Goal: Task Accomplishment & Management: Manage account settings

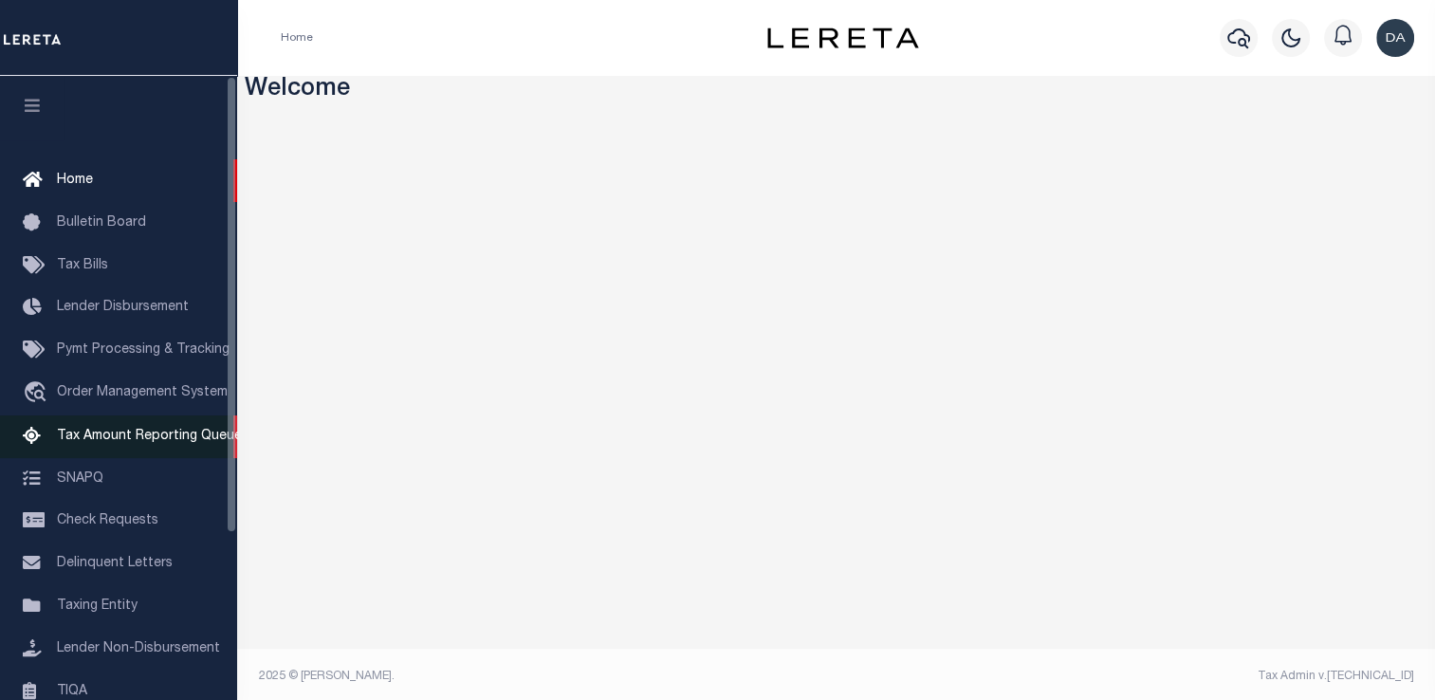
click at [149, 420] on link "Tax Amount Reporting Queue" at bounding box center [118, 436] width 237 height 43
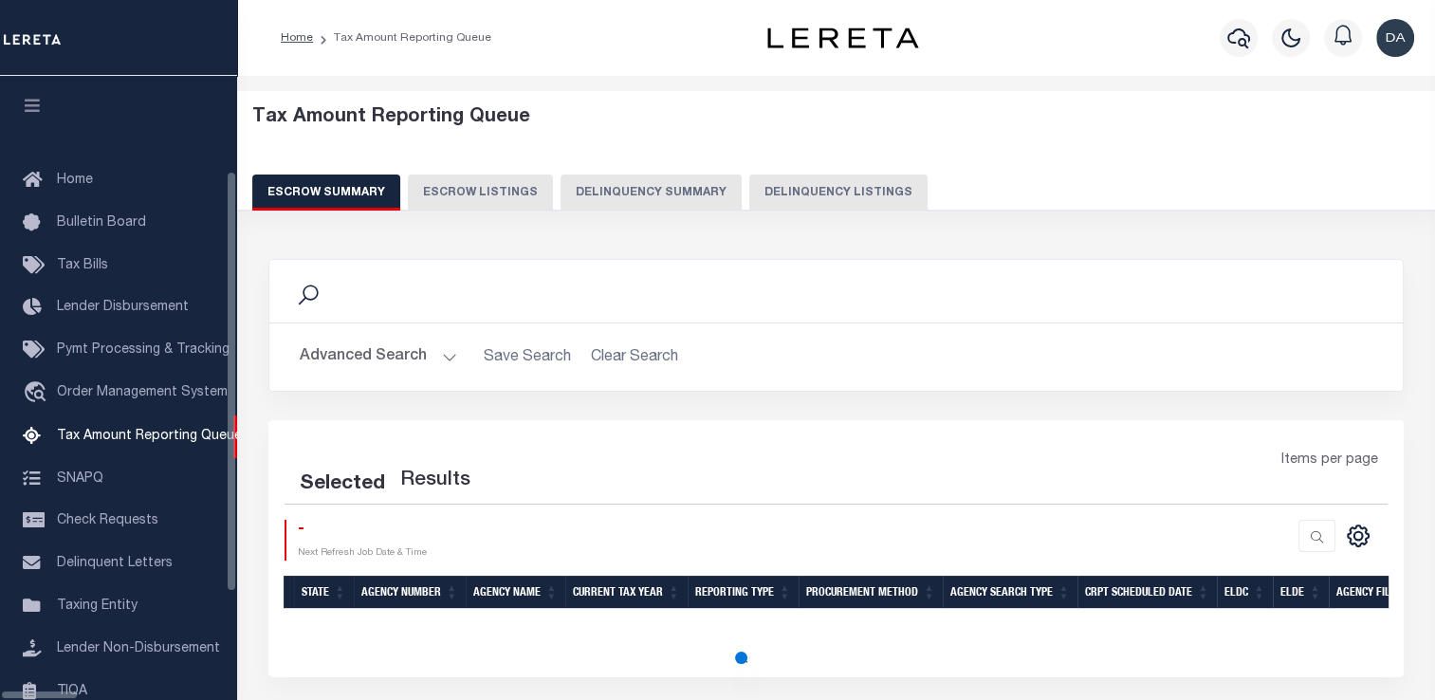
scroll to position [194, 0]
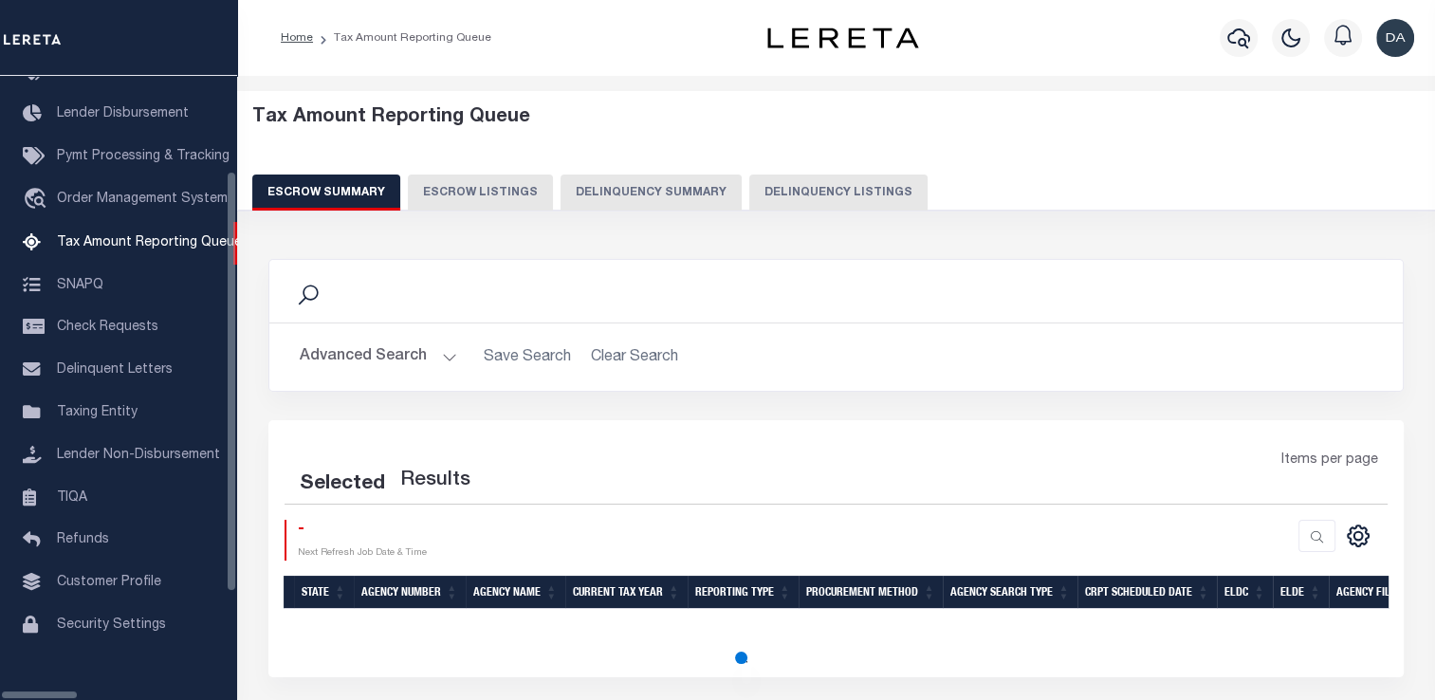
select select "100"
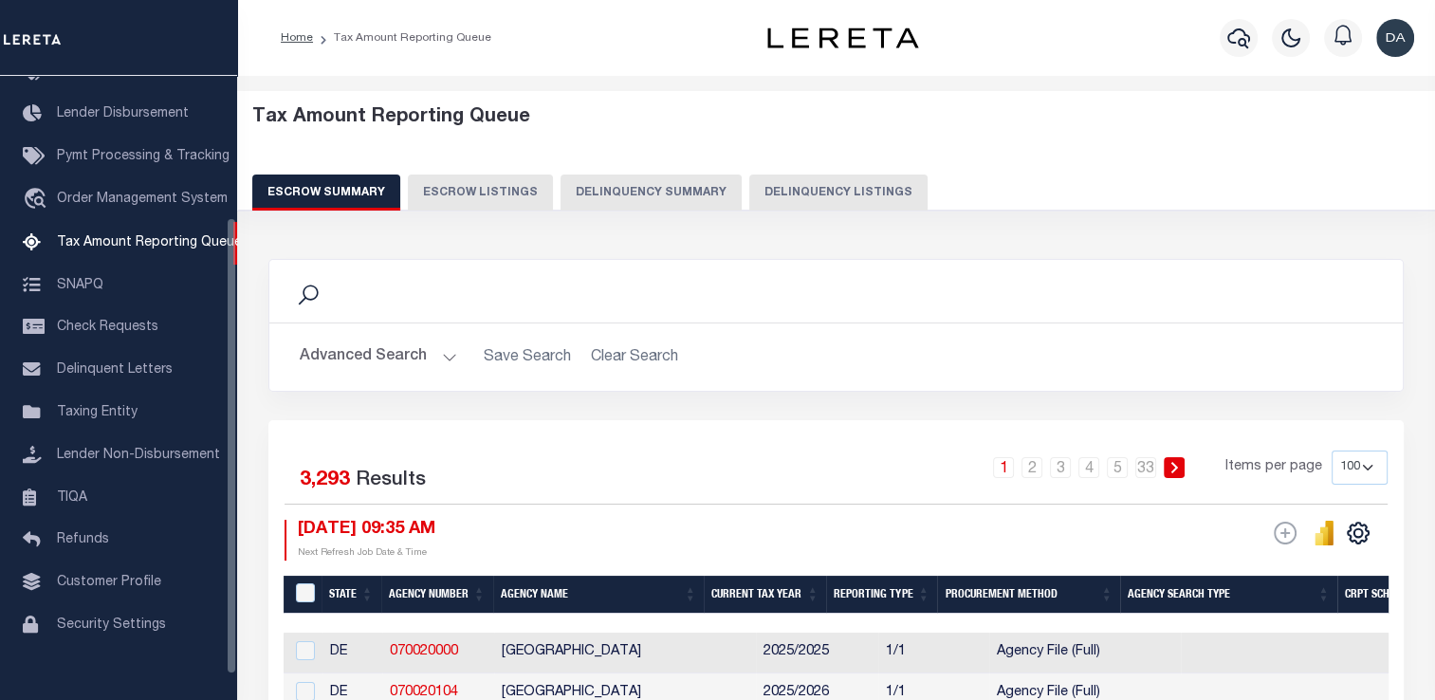
click at [622, 187] on button "Delinquency Summary" at bounding box center [651, 193] width 181 height 36
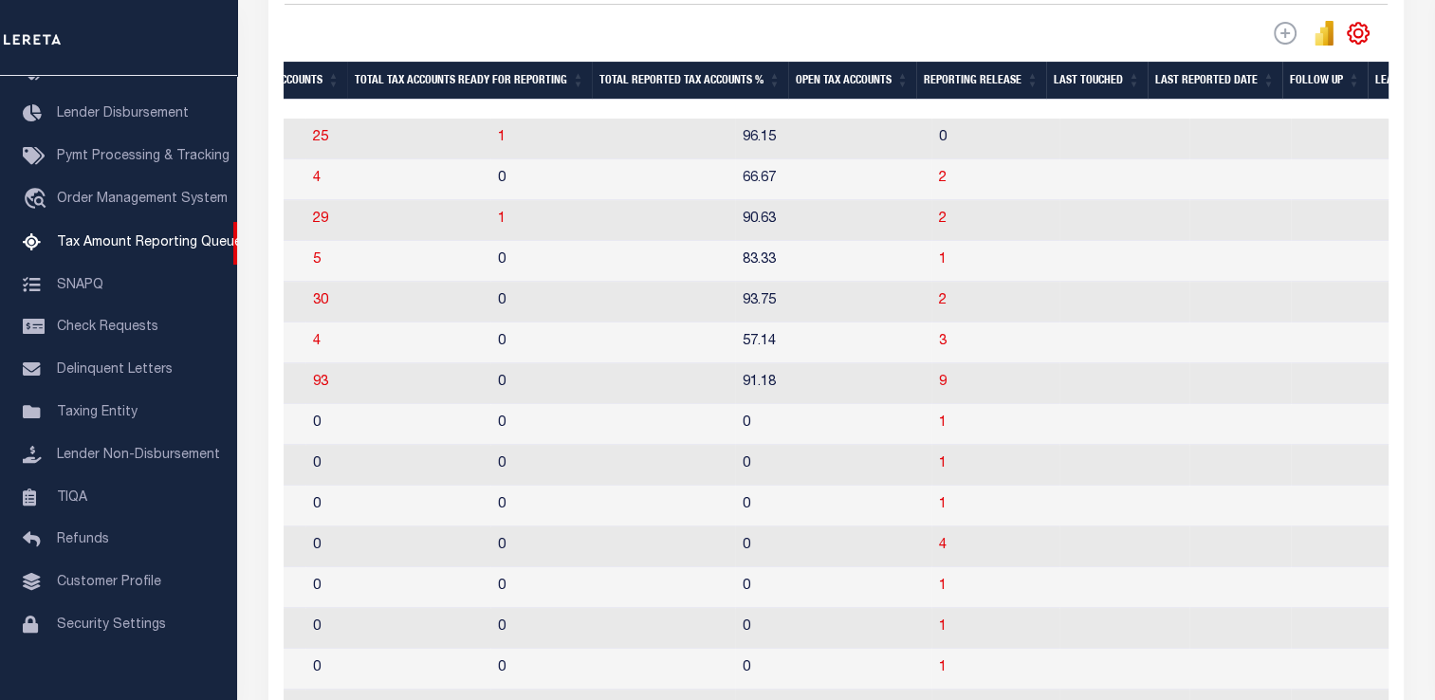
scroll to position [0, 2362]
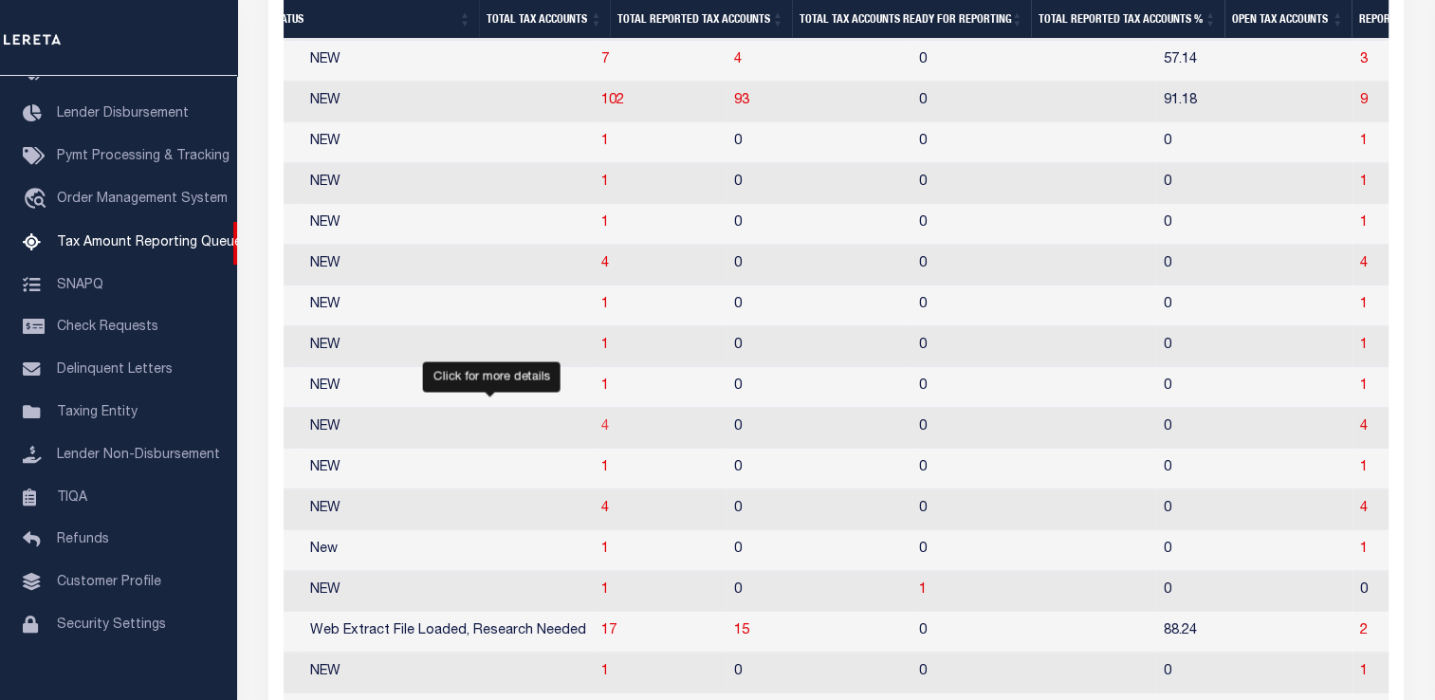
click at [601, 433] on span "4" at bounding box center [605, 426] width 8 height 13
select select "100"
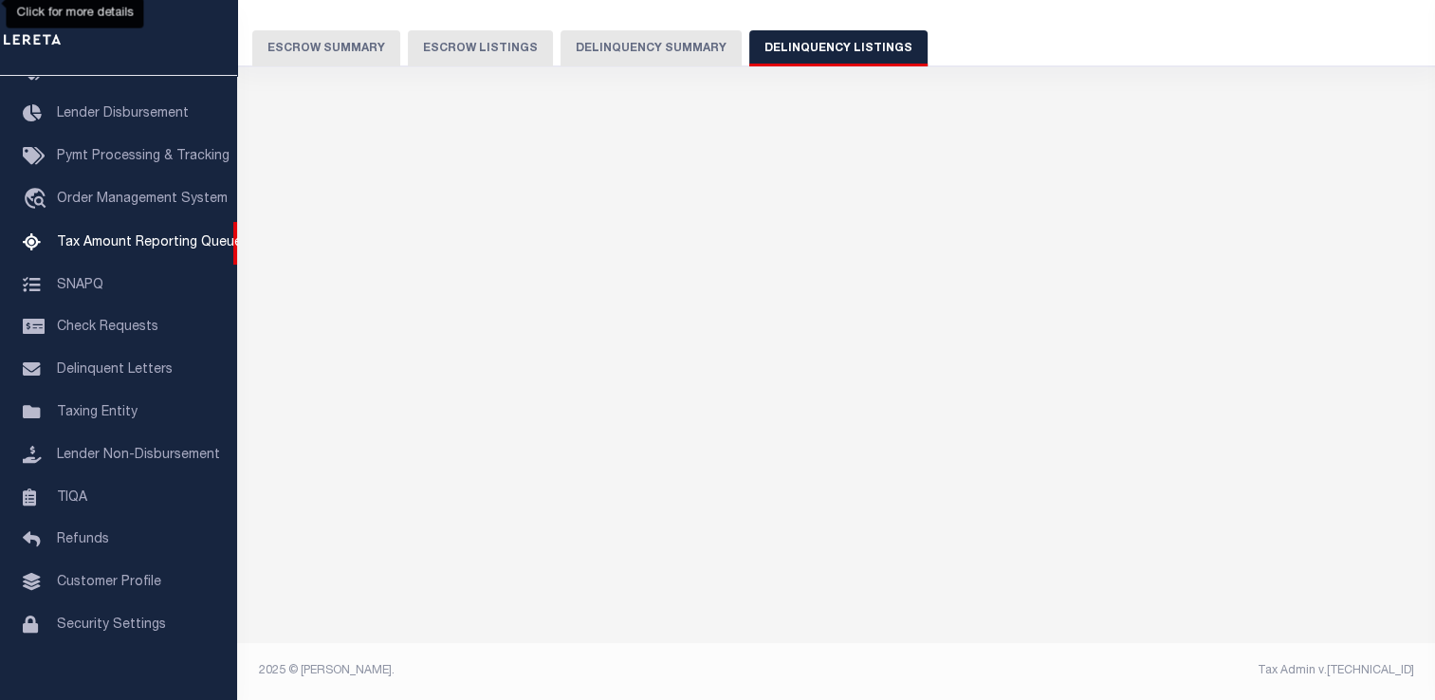
select select "100"
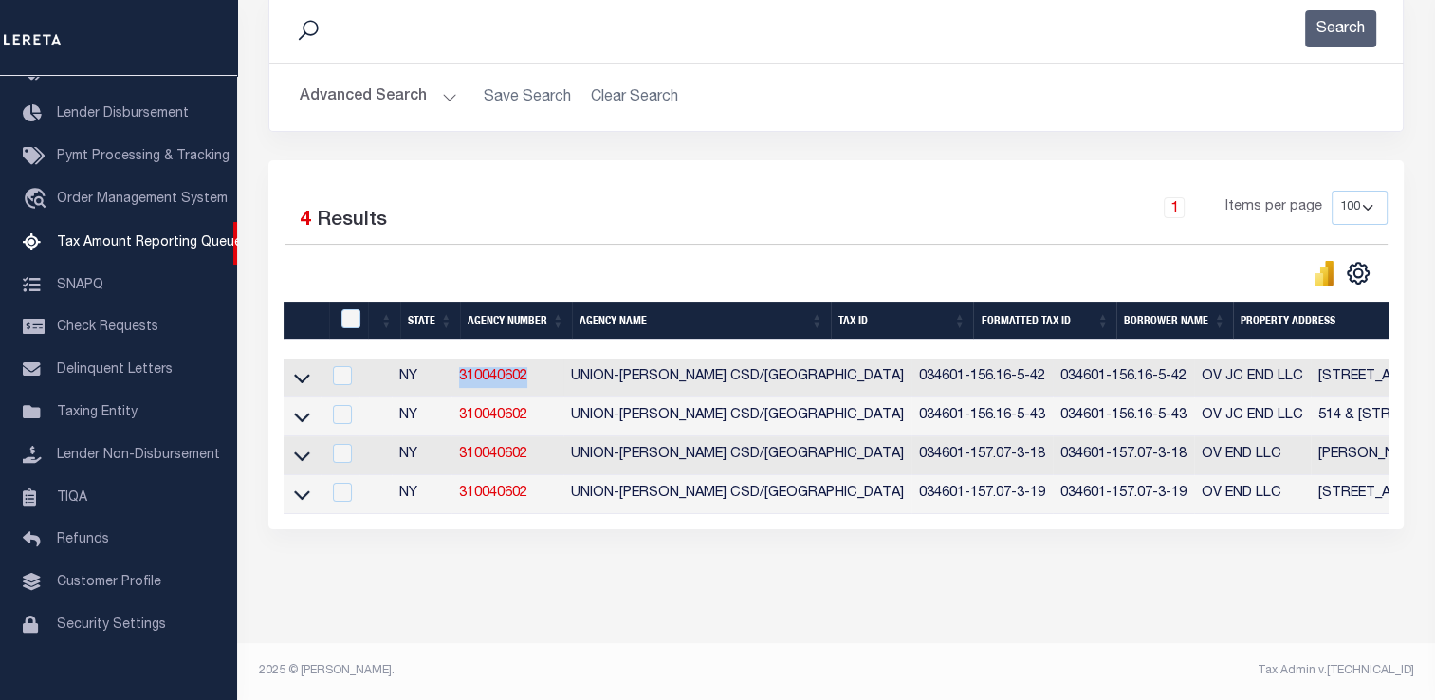
drag, startPoint x: 546, startPoint y: 370, endPoint x: 467, endPoint y: 361, distance: 80.1
click at [467, 361] on td "310040602" at bounding box center [508, 378] width 112 height 39
checkbox input "true"
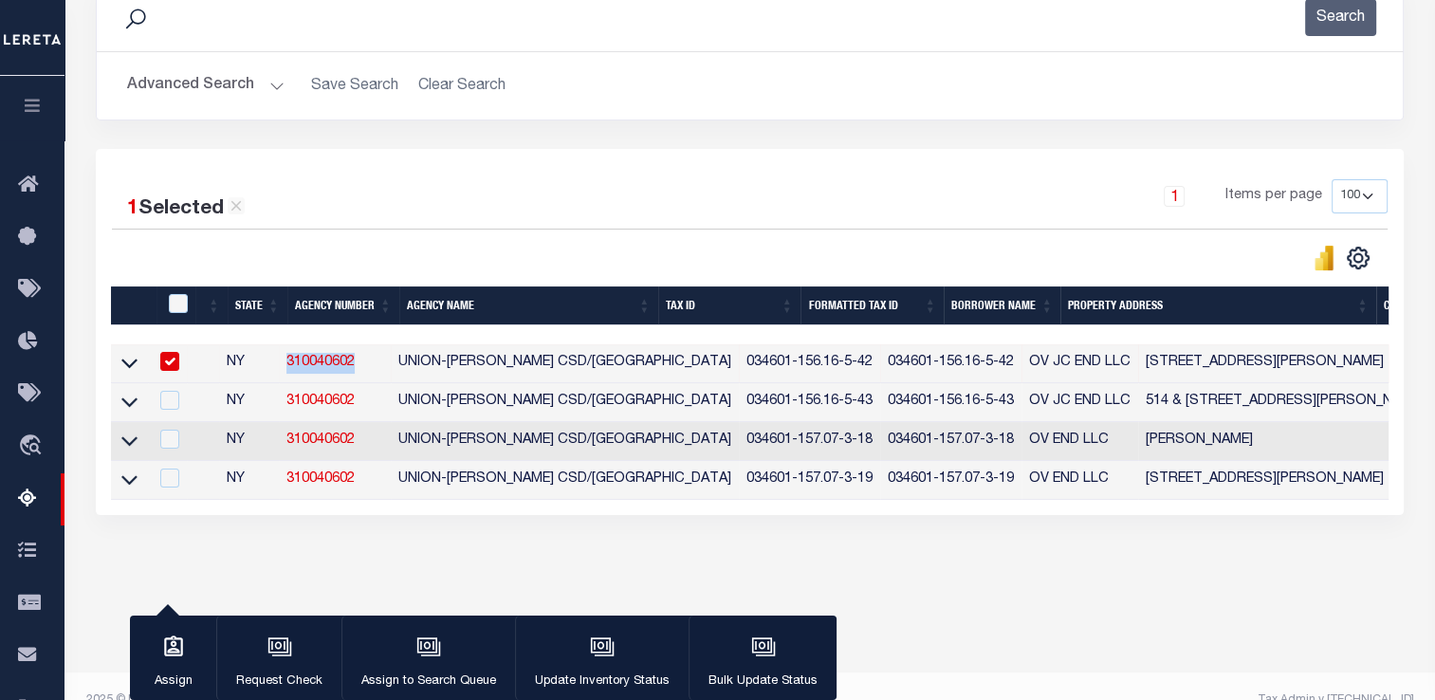
copy link "310040602"
click at [188, 313] on div at bounding box center [179, 304] width 31 height 21
click at [180, 309] on input "checkbox" at bounding box center [178, 303] width 19 height 19
checkbox input "true"
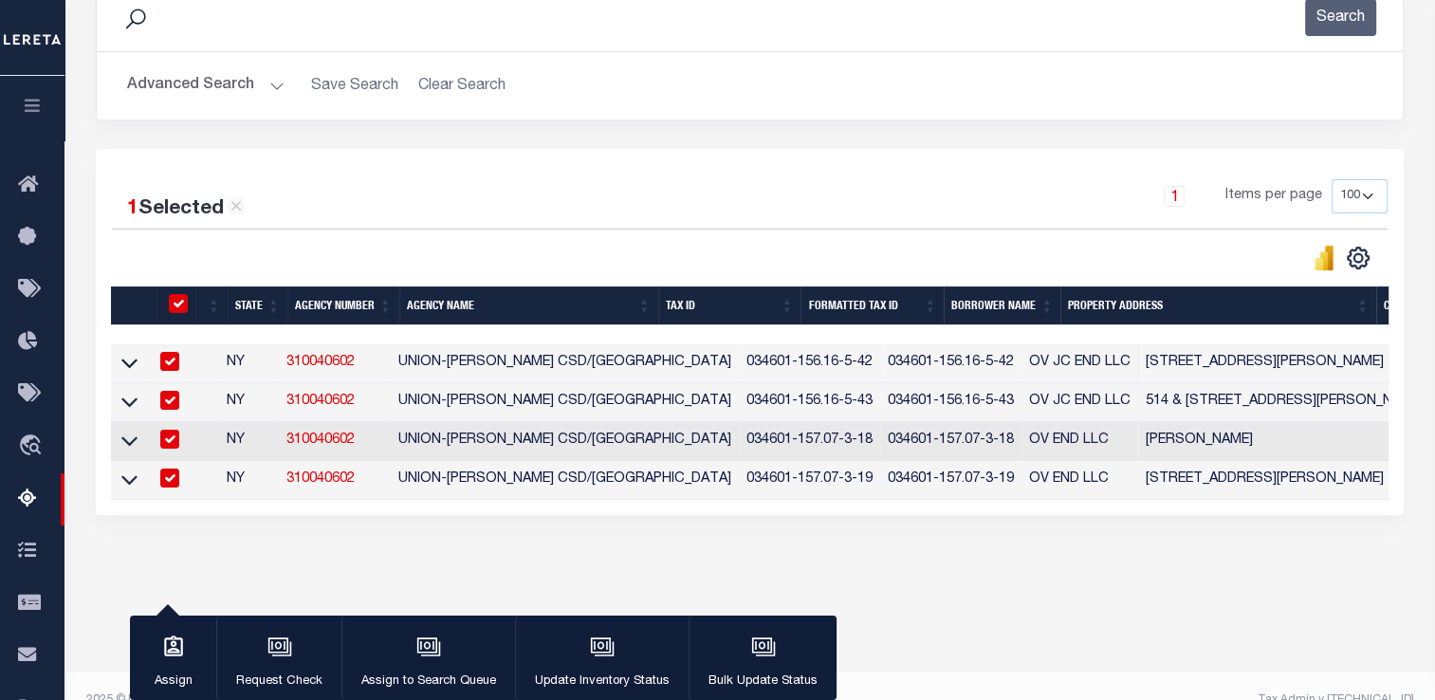
checkbox input "true"
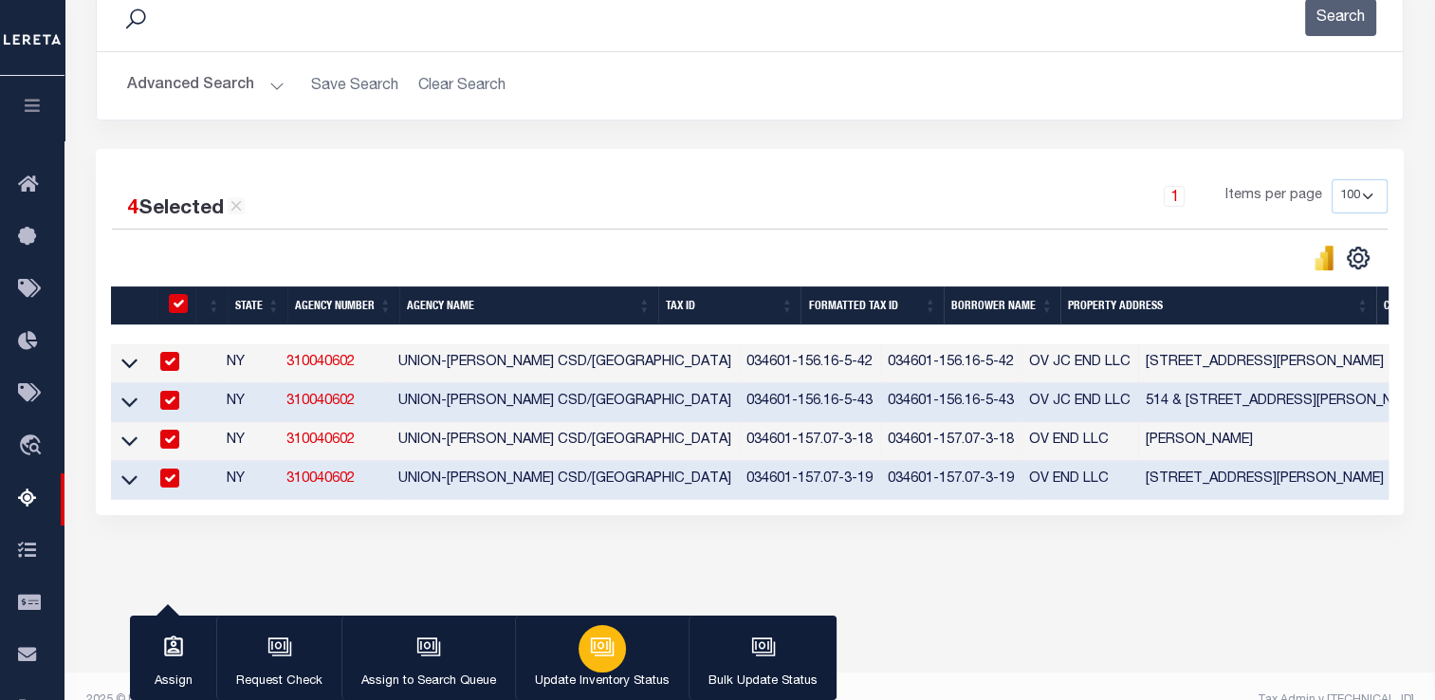
click at [573, 650] on button "Update Inventory Status" at bounding box center [602, 658] width 174 height 85
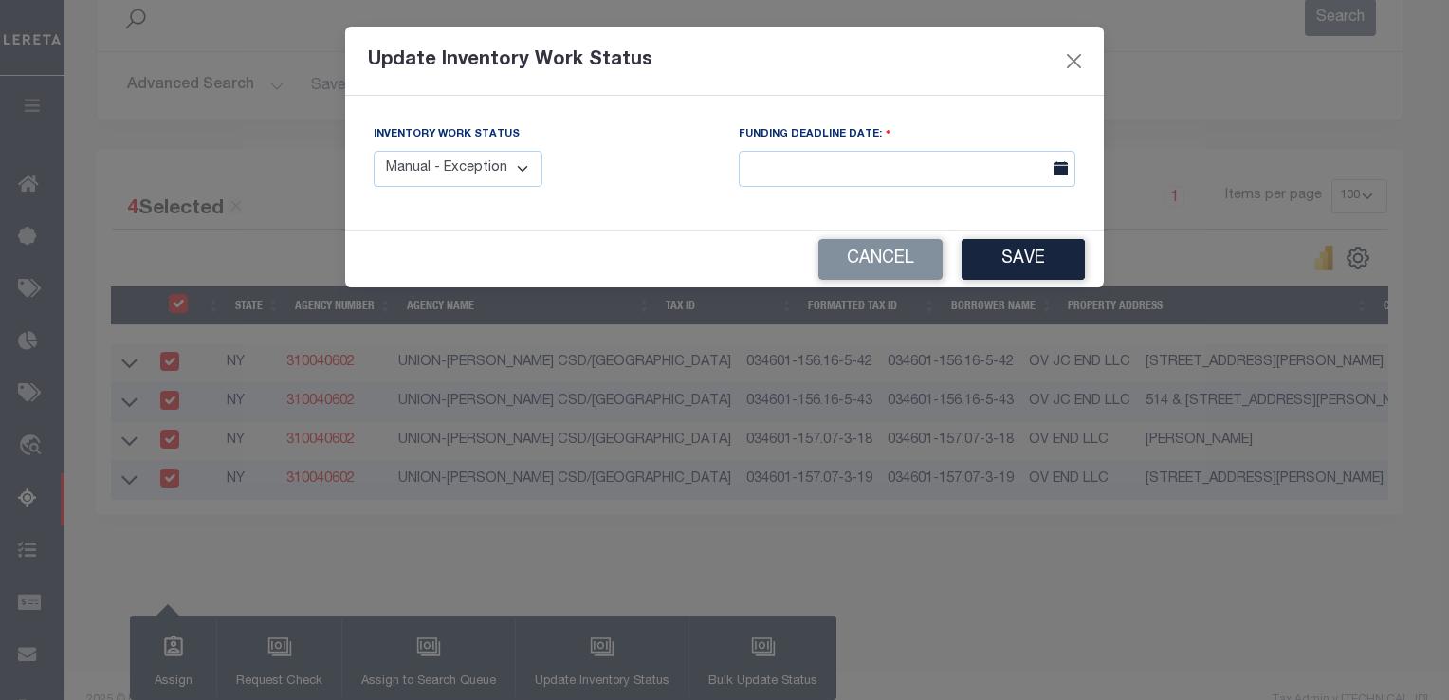
click at [449, 169] on select "Manual - Exception Pended - Awaiting Search Late Add Exception Completed" at bounding box center [458, 169] width 169 height 37
select select "4"
click at [374, 151] on select "Manual - Exception Pended - Awaiting Search Late Add Exception Completed" at bounding box center [458, 169] width 169 height 37
click at [1028, 244] on button "Save" at bounding box center [1023, 259] width 123 height 41
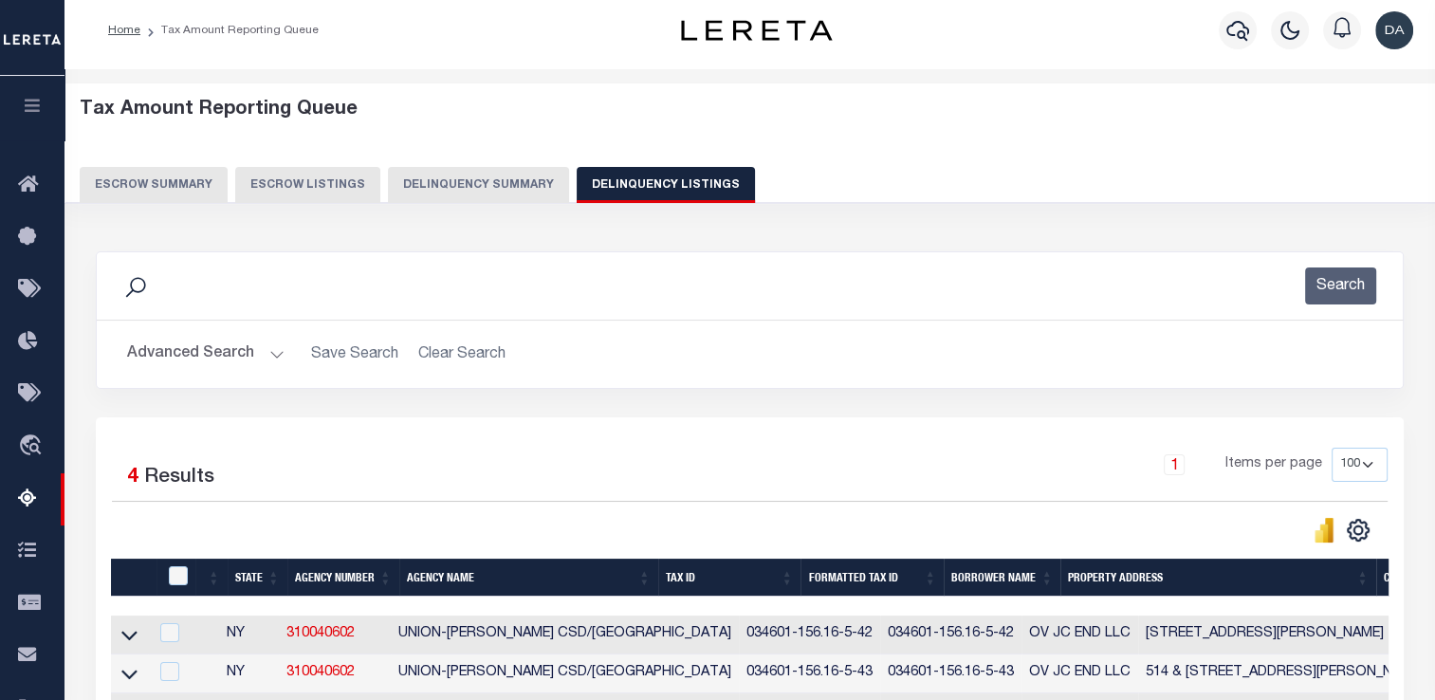
scroll to position [0, 0]
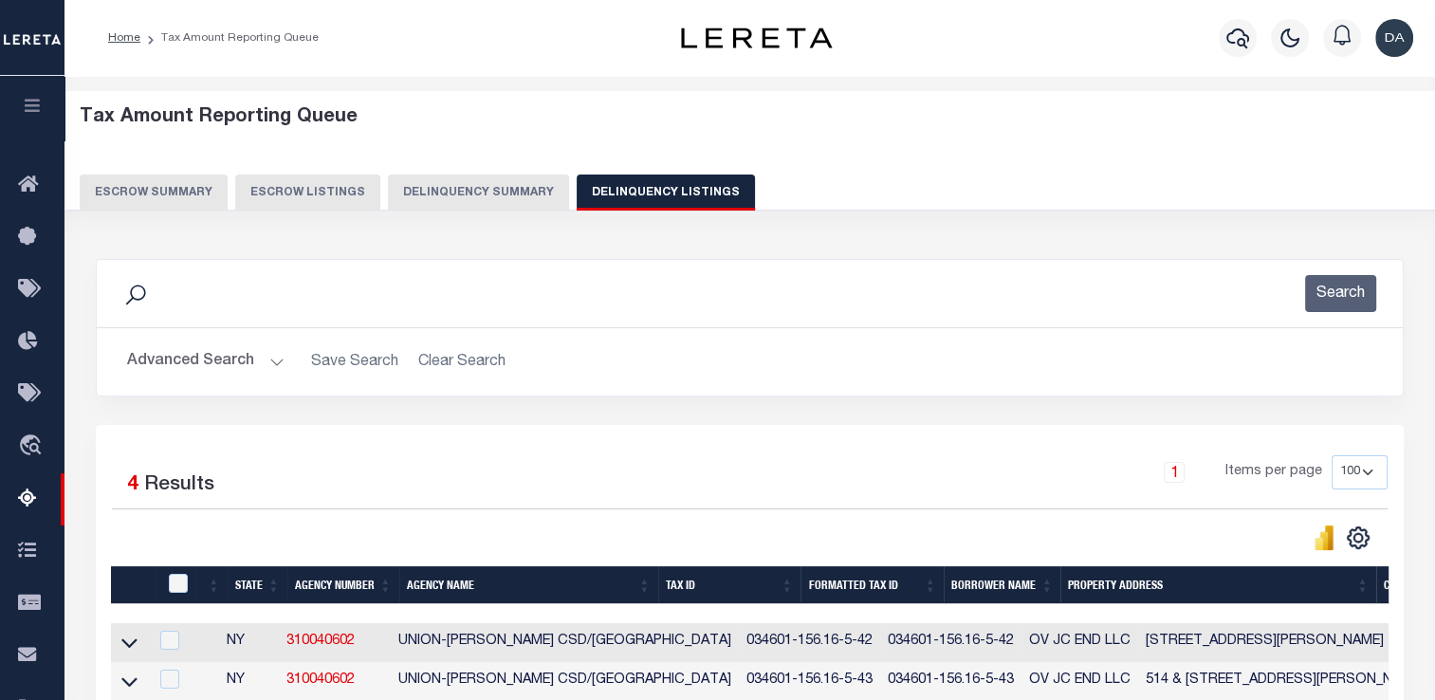
click at [412, 180] on button "Delinquency Summary" at bounding box center [478, 193] width 181 height 36
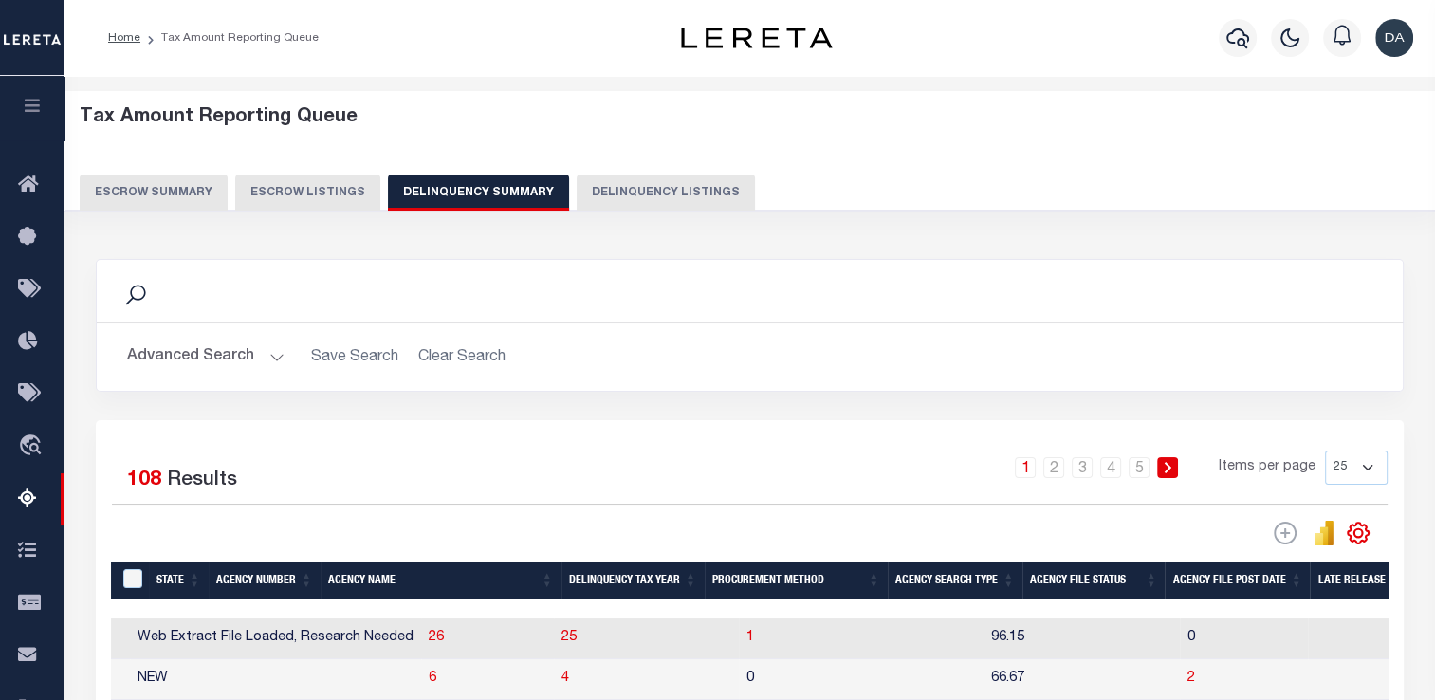
scroll to position [0, 1950]
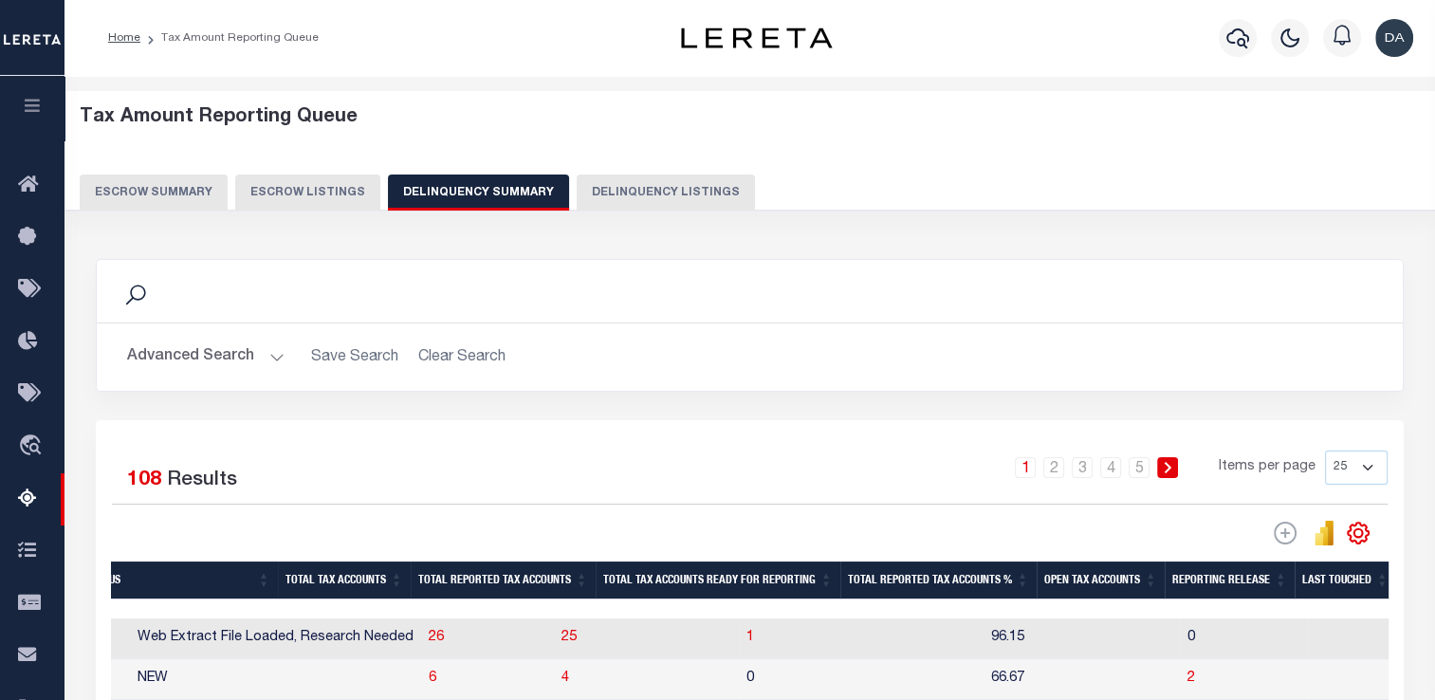
click at [228, 342] on button "Advanced Search" at bounding box center [205, 357] width 157 height 37
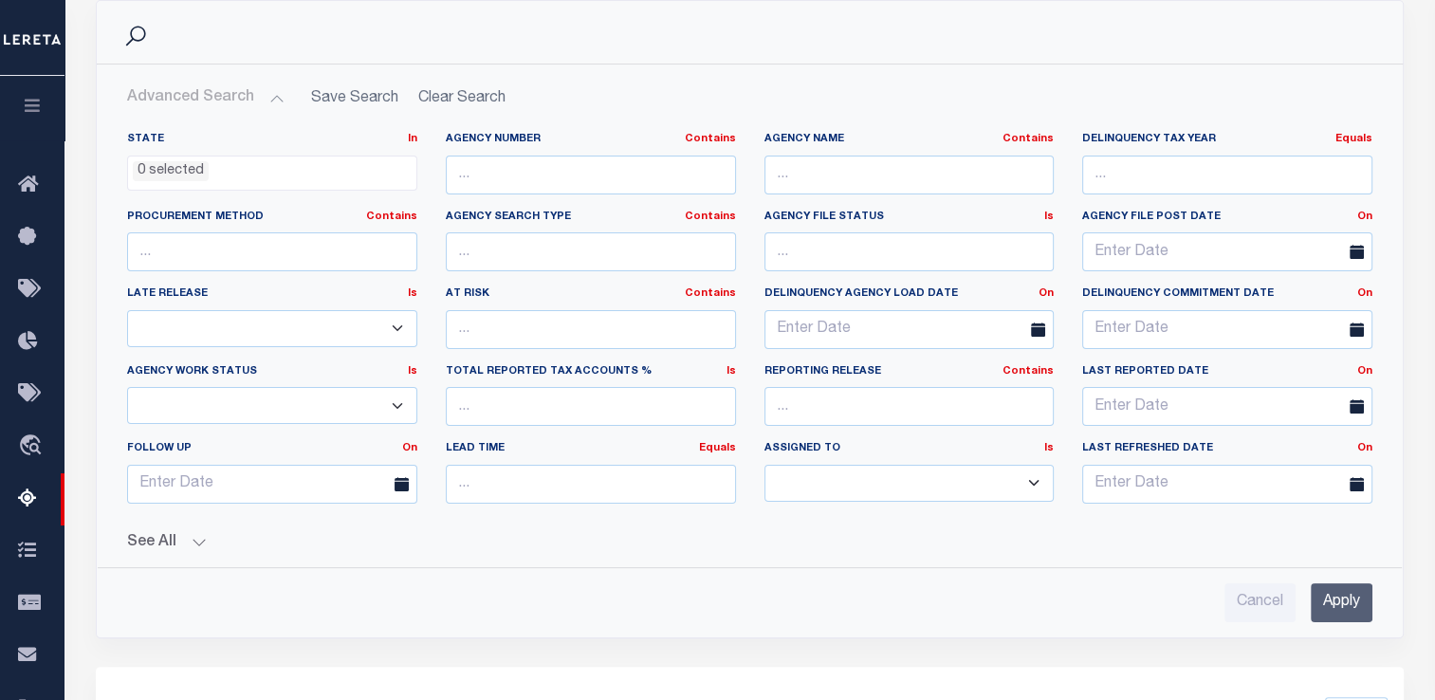
scroll to position [212, 0]
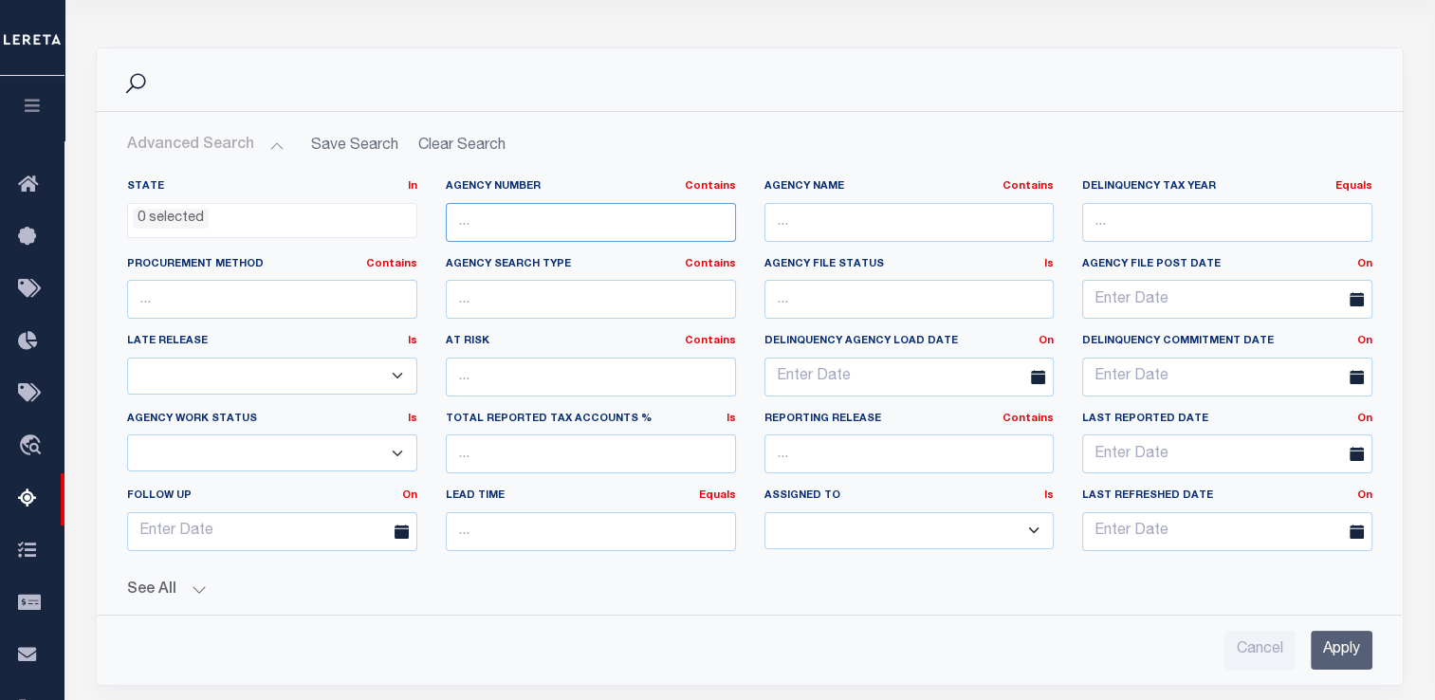
click at [534, 228] on input "text" at bounding box center [591, 222] width 290 height 39
paste input "310040602"
type input "310040602"
click at [1348, 648] on input "Apply" at bounding box center [1342, 650] width 62 height 39
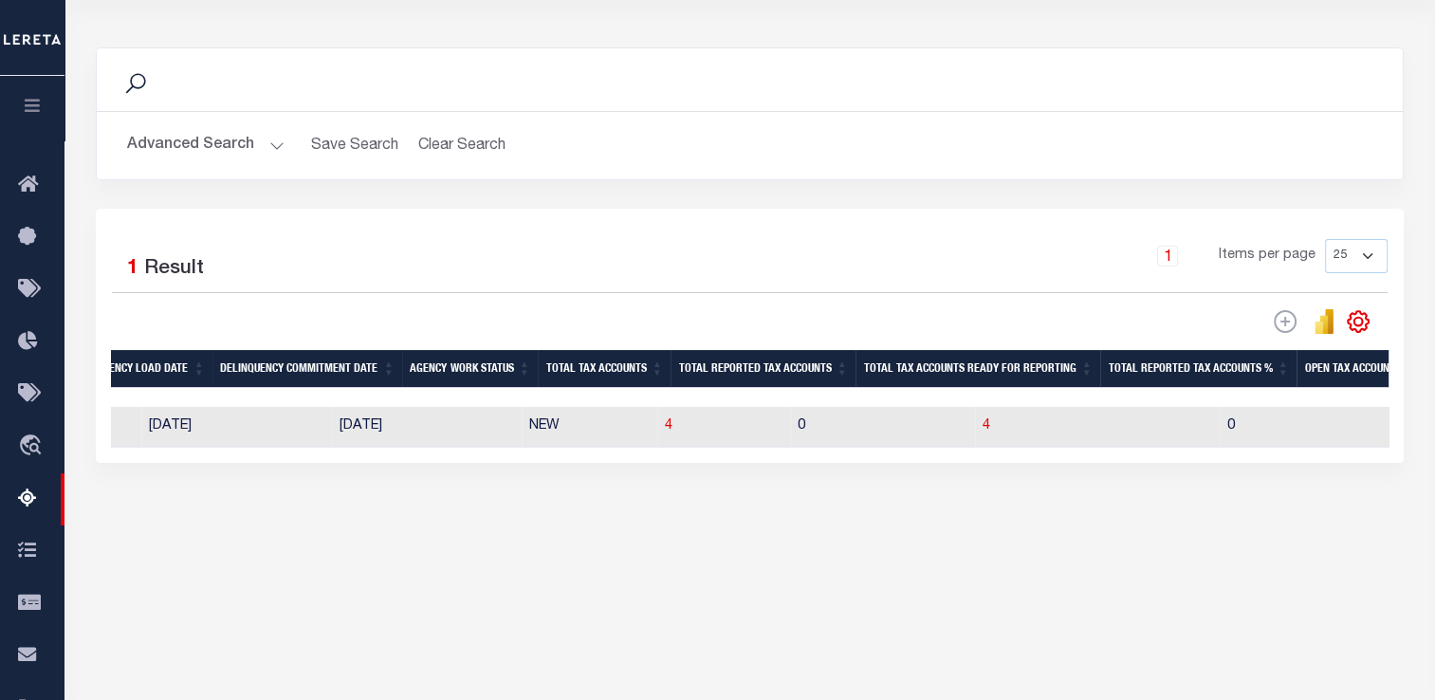
scroll to position [0, 1495]
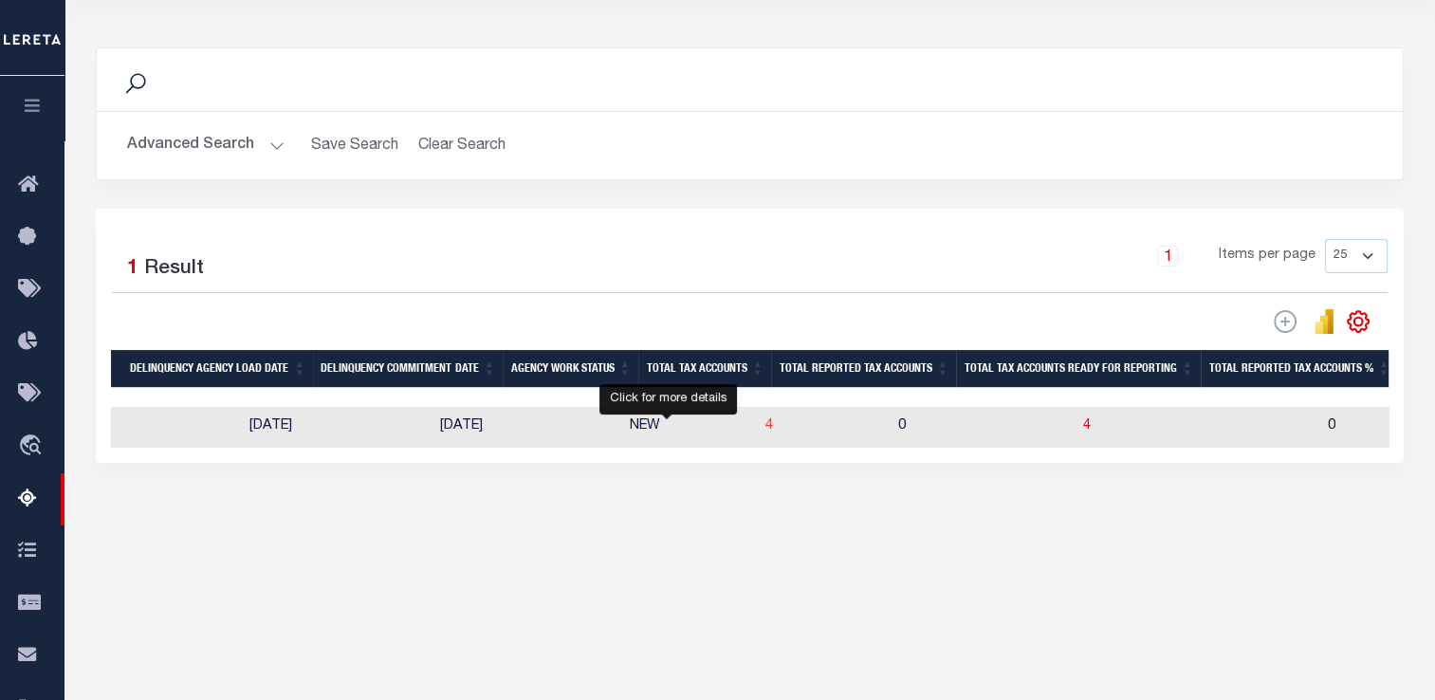
click at [765, 430] on span "4" at bounding box center [769, 425] width 8 height 13
select select "100"
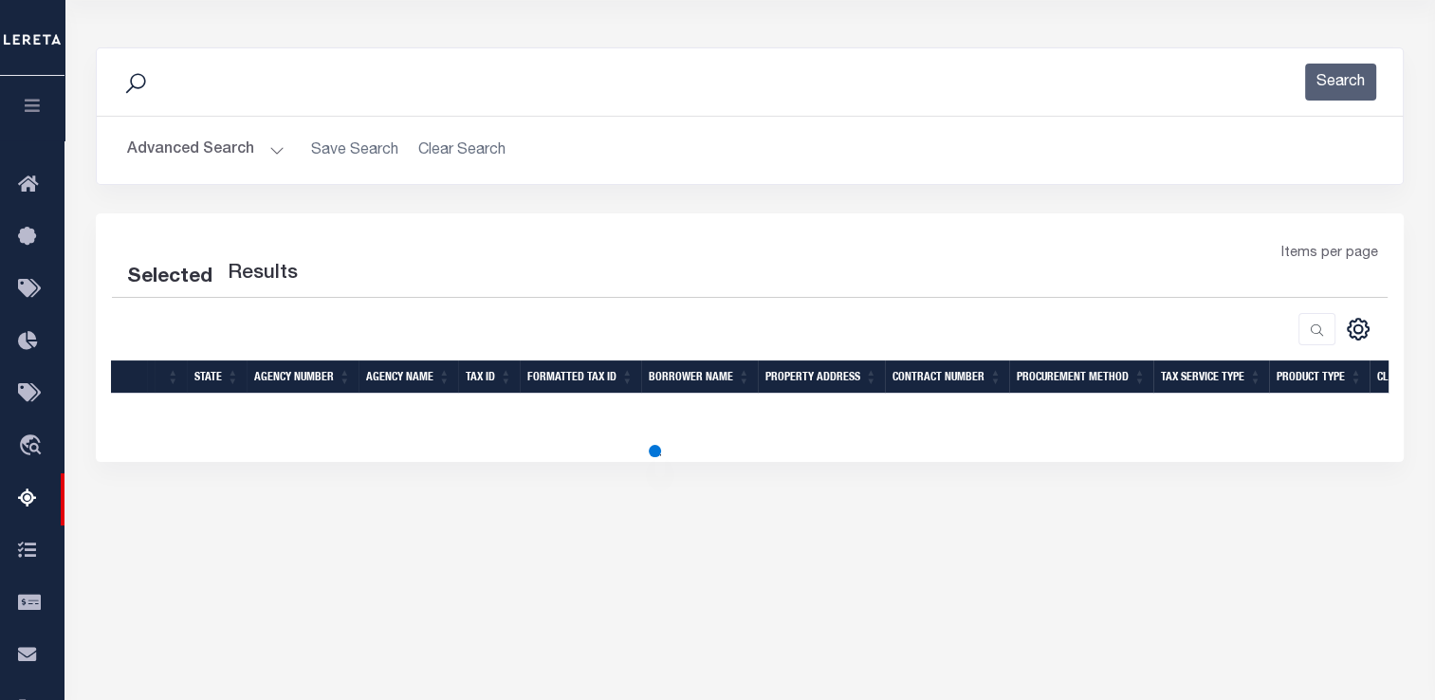
select select "100"
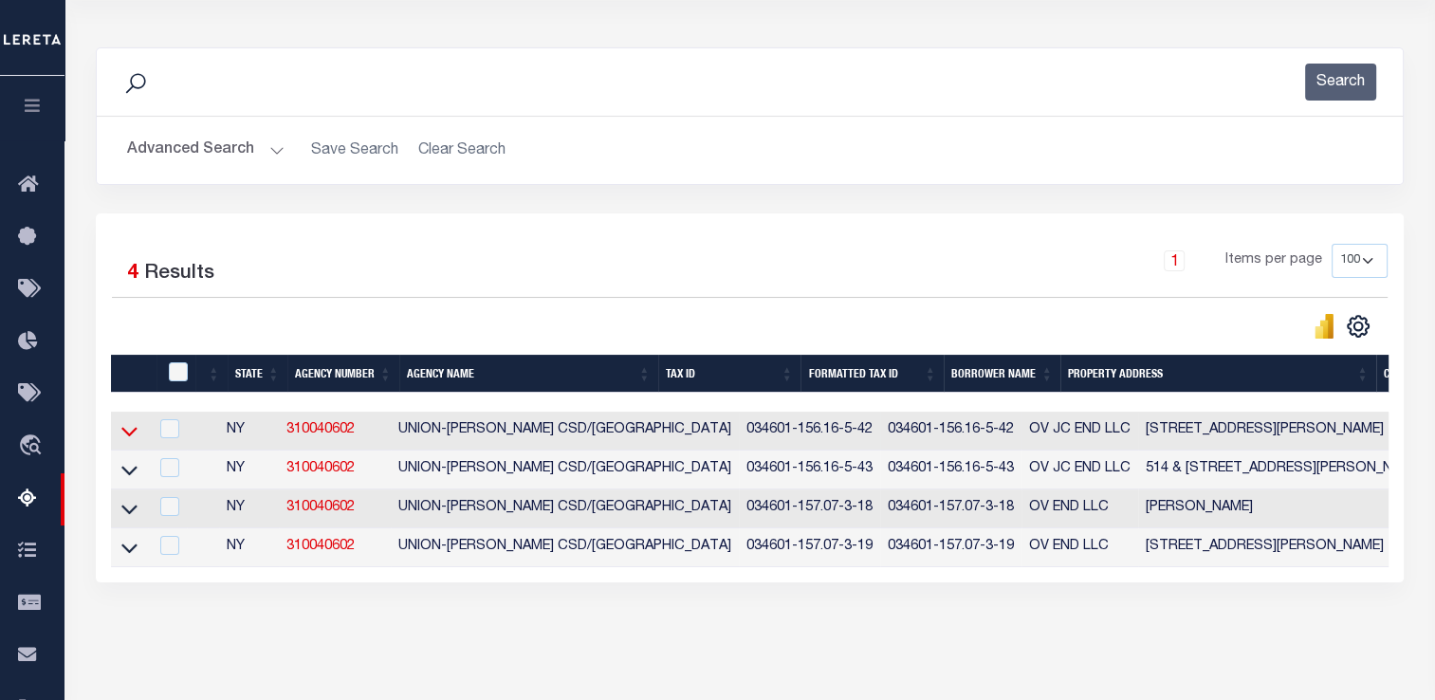
click at [131, 430] on icon at bounding box center [129, 431] width 16 height 20
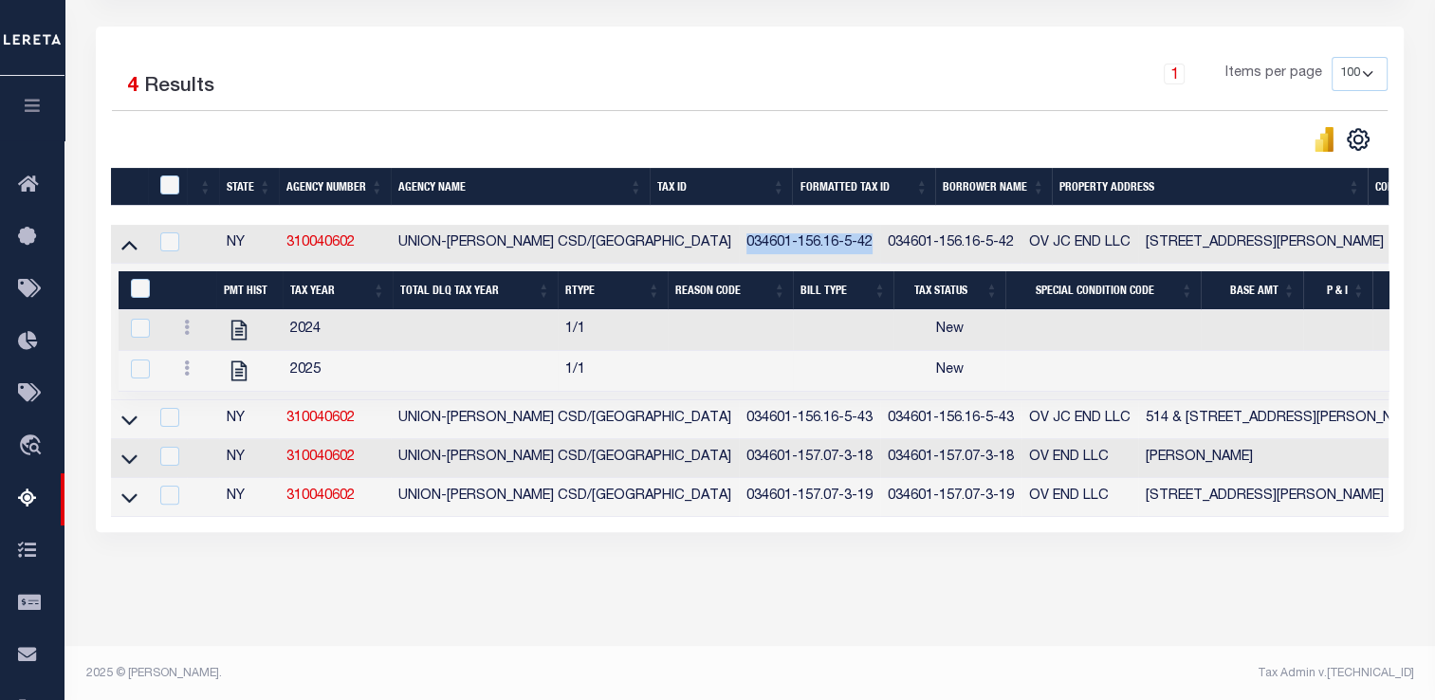
drag, startPoint x: 658, startPoint y: 248, endPoint x: 785, endPoint y: 249, distance: 127.1
click at [785, 249] on td "034601-156.16-5-42" at bounding box center [809, 244] width 141 height 39
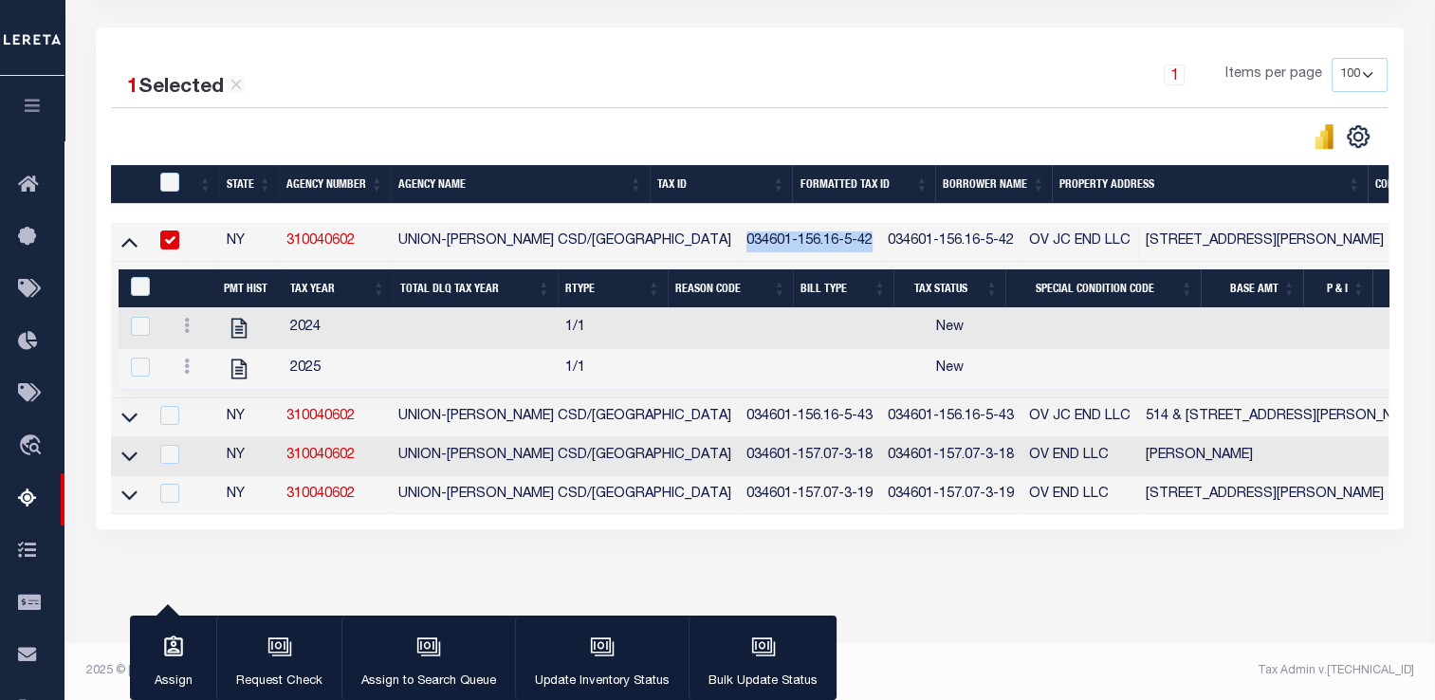
copy td "034601-156.16-5-42"
drag, startPoint x: 807, startPoint y: 244, endPoint x: 931, endPoint y: 245, distance: 124.3
click at [931, 245] on td "034601-156.16-5-42" at bounding box center [950, 242] width 141 height 39
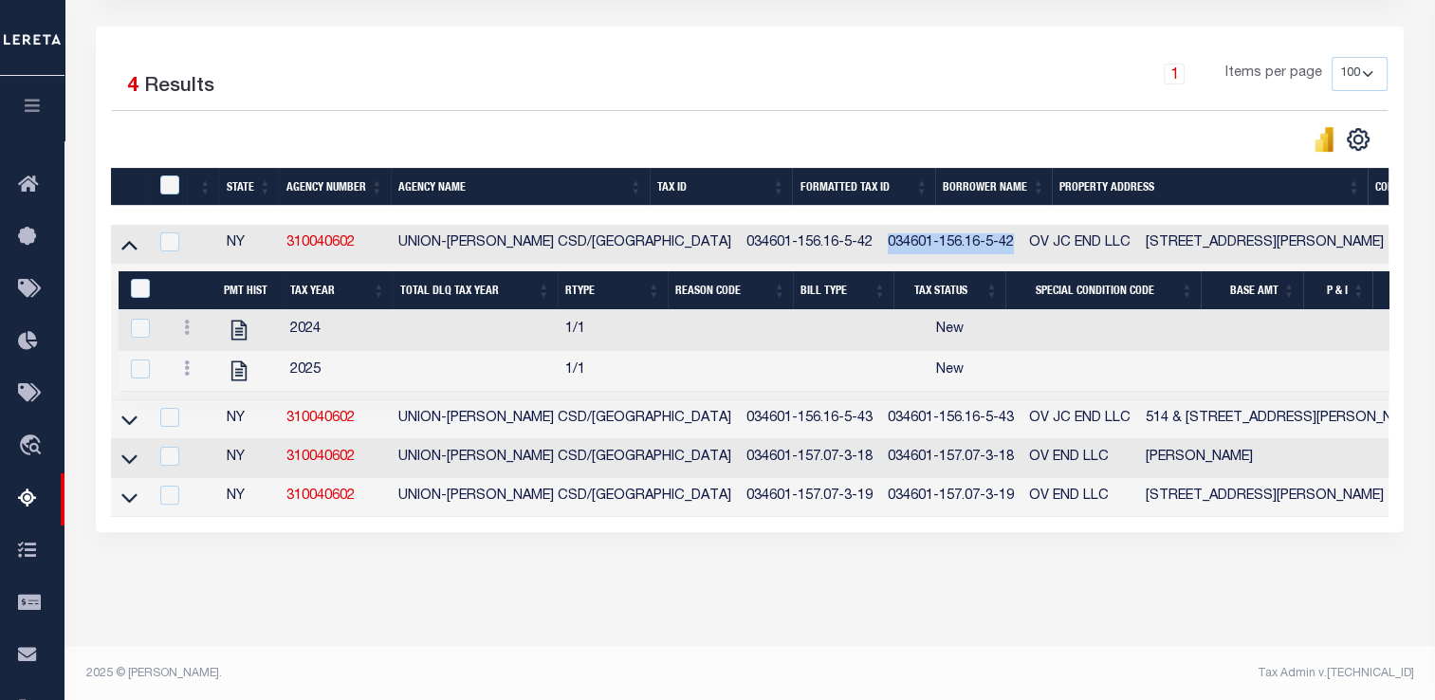
copy td "034601-156.16-5-42"
drag, startPoint x: 365, startPoint y: 246, endPoint x: 287, endPoint y: 246, distance: 77.8
click at [287, 246] on td "310040602" at bounding box center [335, 244] width 112 height 39
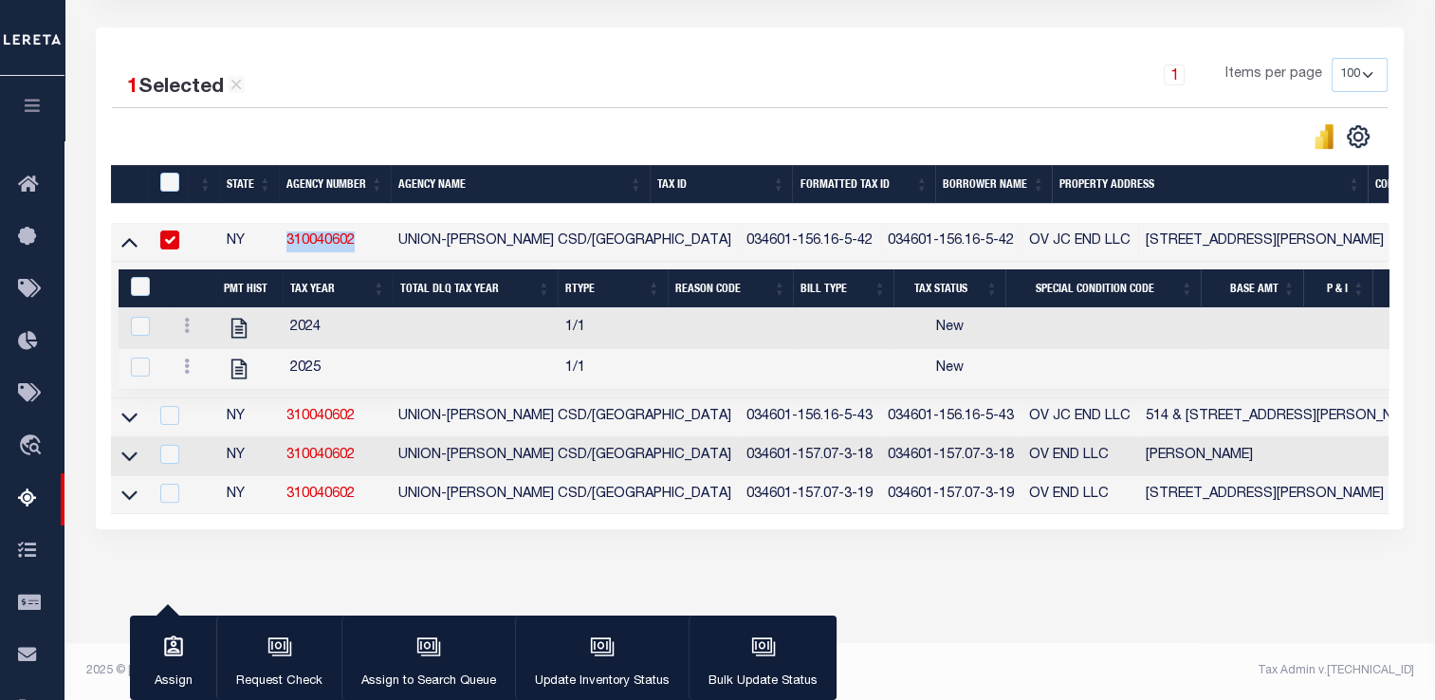
copy link "310040602"
drag, startPoint x: 659, startPoint y: 241, endPoint x: 788, endPoint y: 245, distance: 129.1
click at [788, 245] on td "034601-156.16-5-42" at bounding box center [809, 242] width 141 height 39
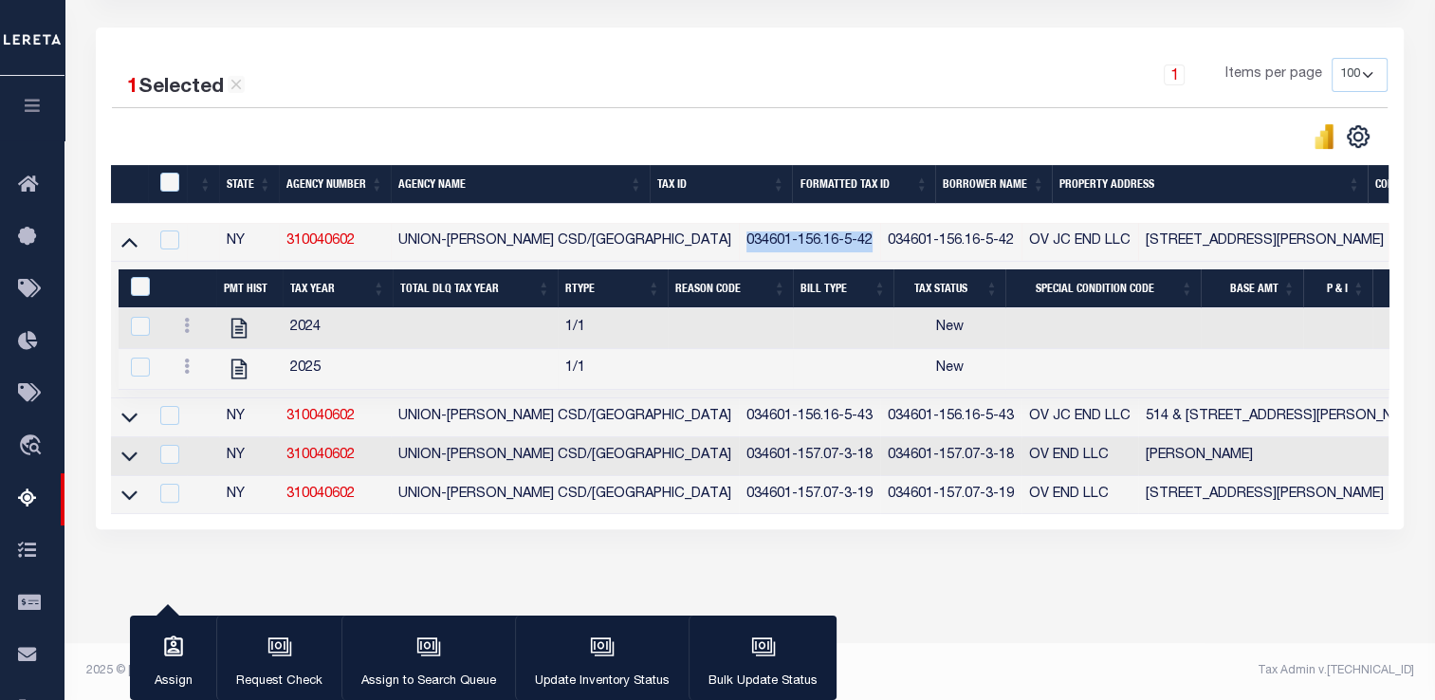
checkbox input "false"
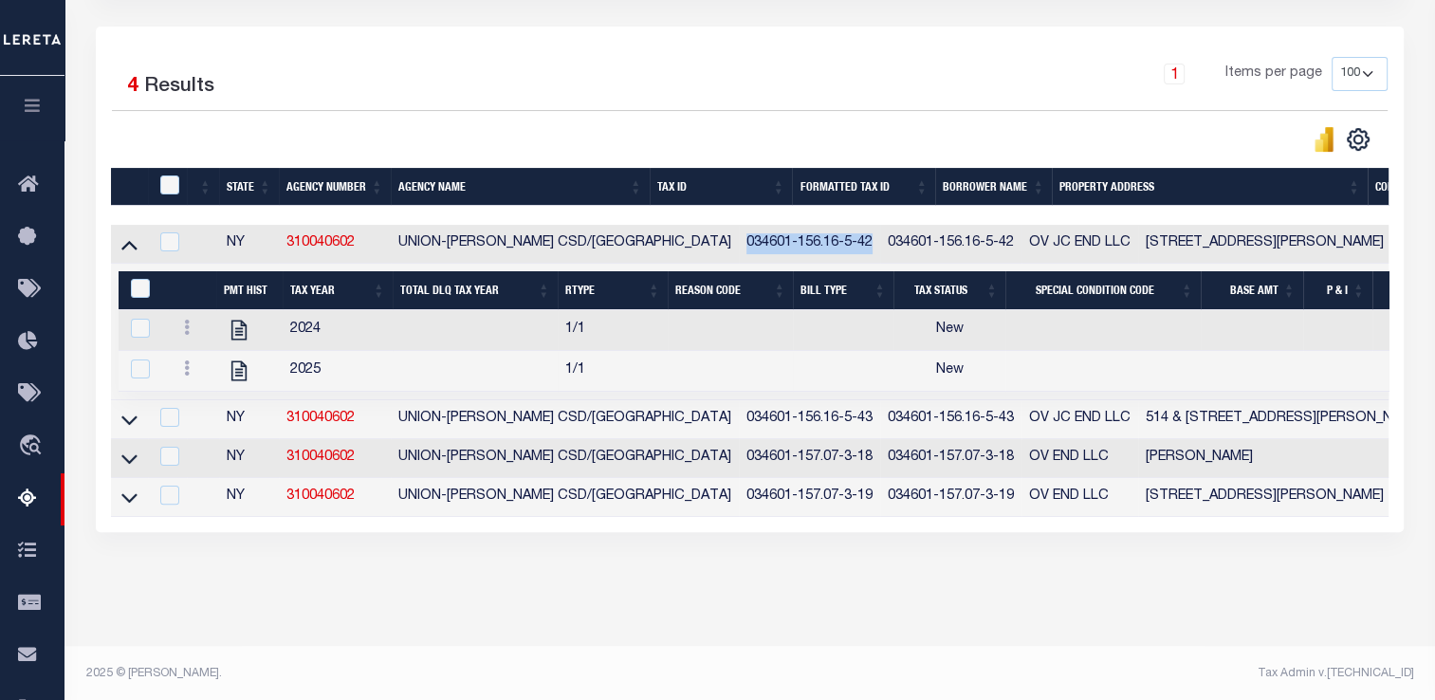
copy td "034601-156.16-5-42"
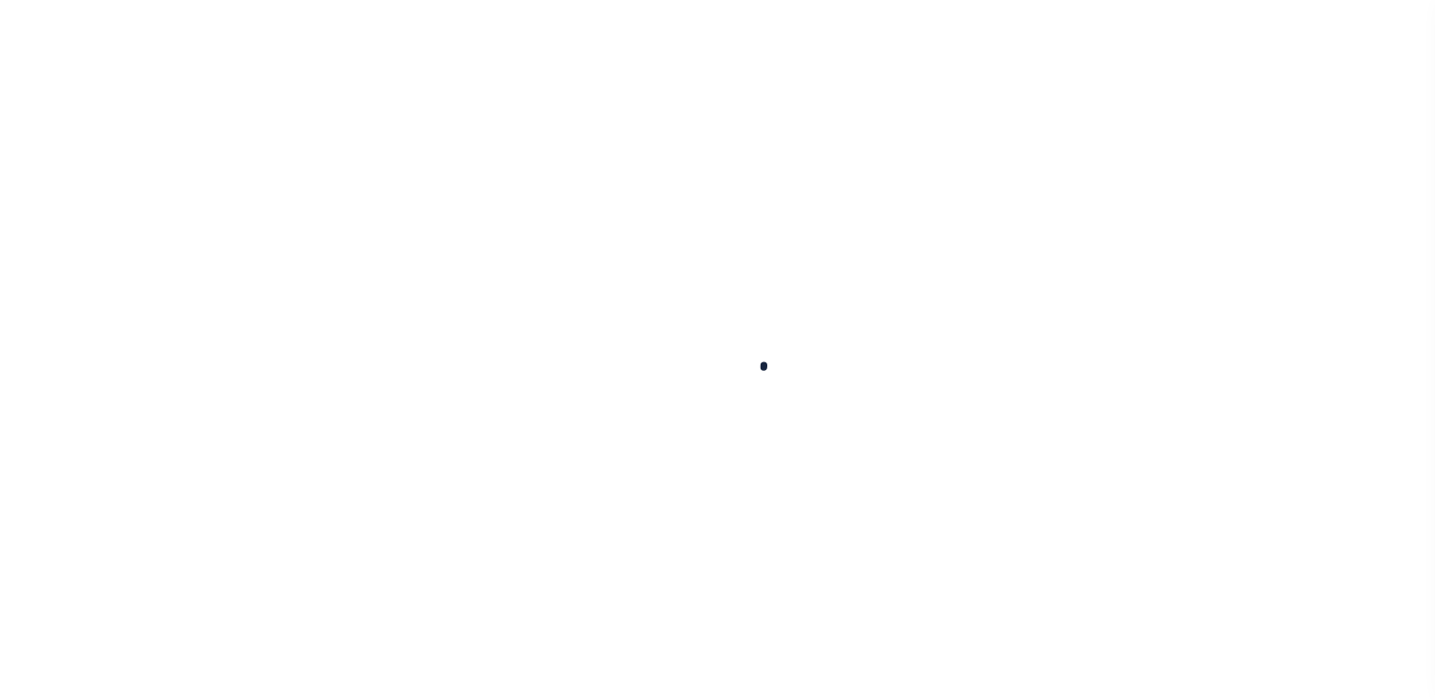
select select
checkbox input "false"
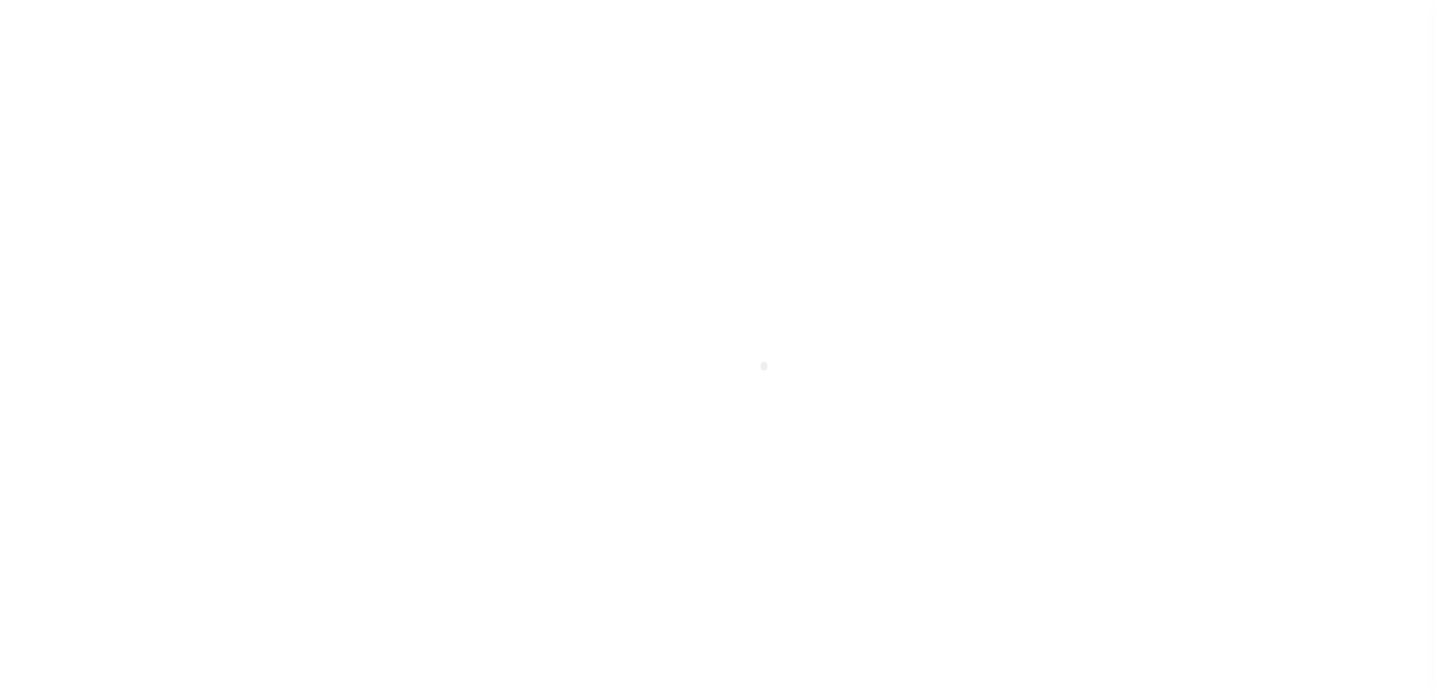
checkbox input "false"
type input "3600716003"
